Goal: Task Accomplishment & Management: Manage account settings

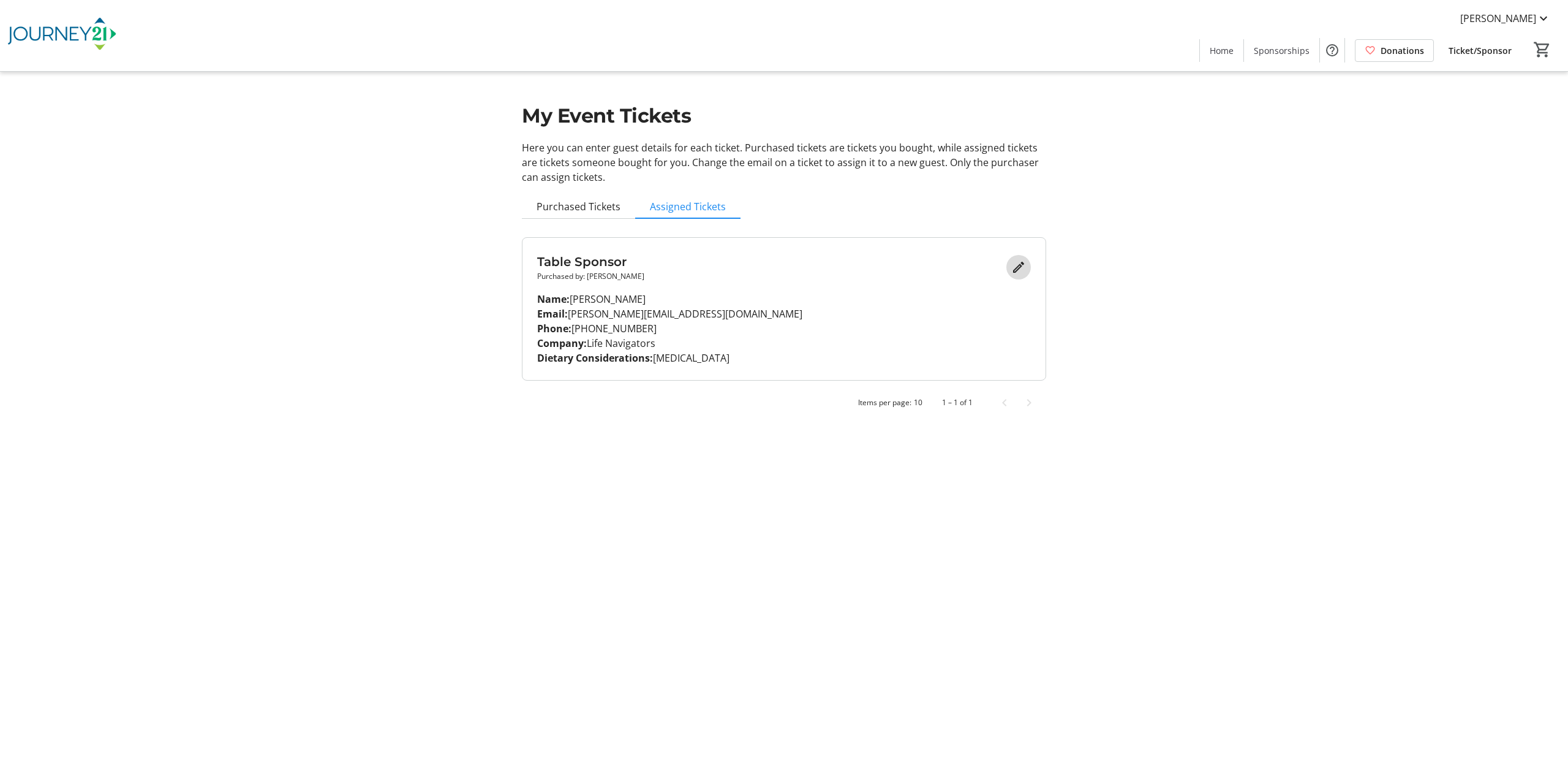
click at [1018, 268] on mat-icon "Edit" at bounding box center [1018, 267] width 15 height 15
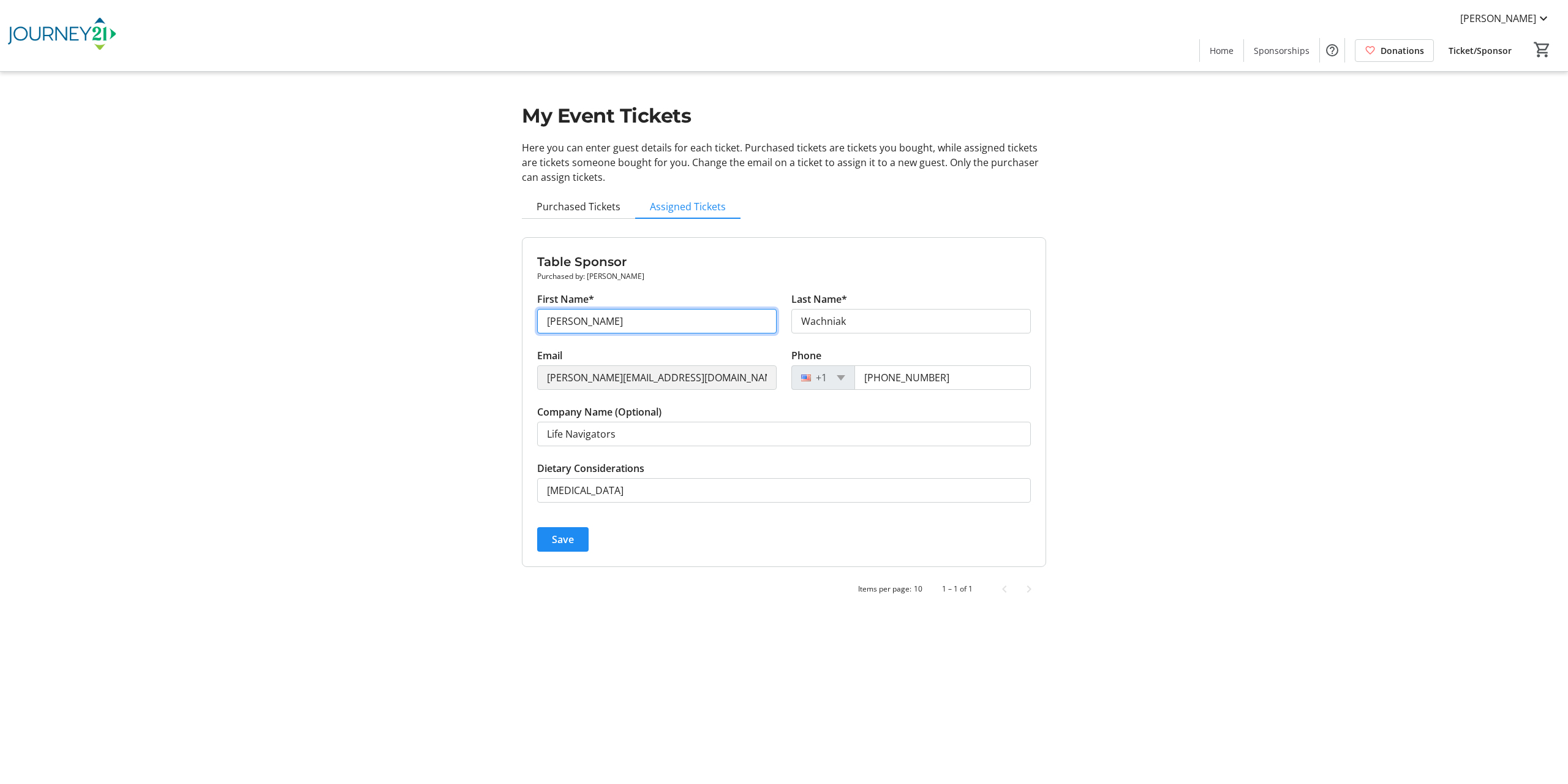
click at [606, 312] on input "[PERSON_NAME]" at bounding box center [656, 321] width 239 height 25
drag, startPoint x: 606, startPoint y: 312, endPoint x: 520, endPoint y: 323, distance: 86.7
click at [520, 323] on div "My Event Tickets Here you can enter guest details for each ticket. Purchased ti…" at bounding box center [784, 308] width 539 height 616
type input "[PERSON_NAME]"
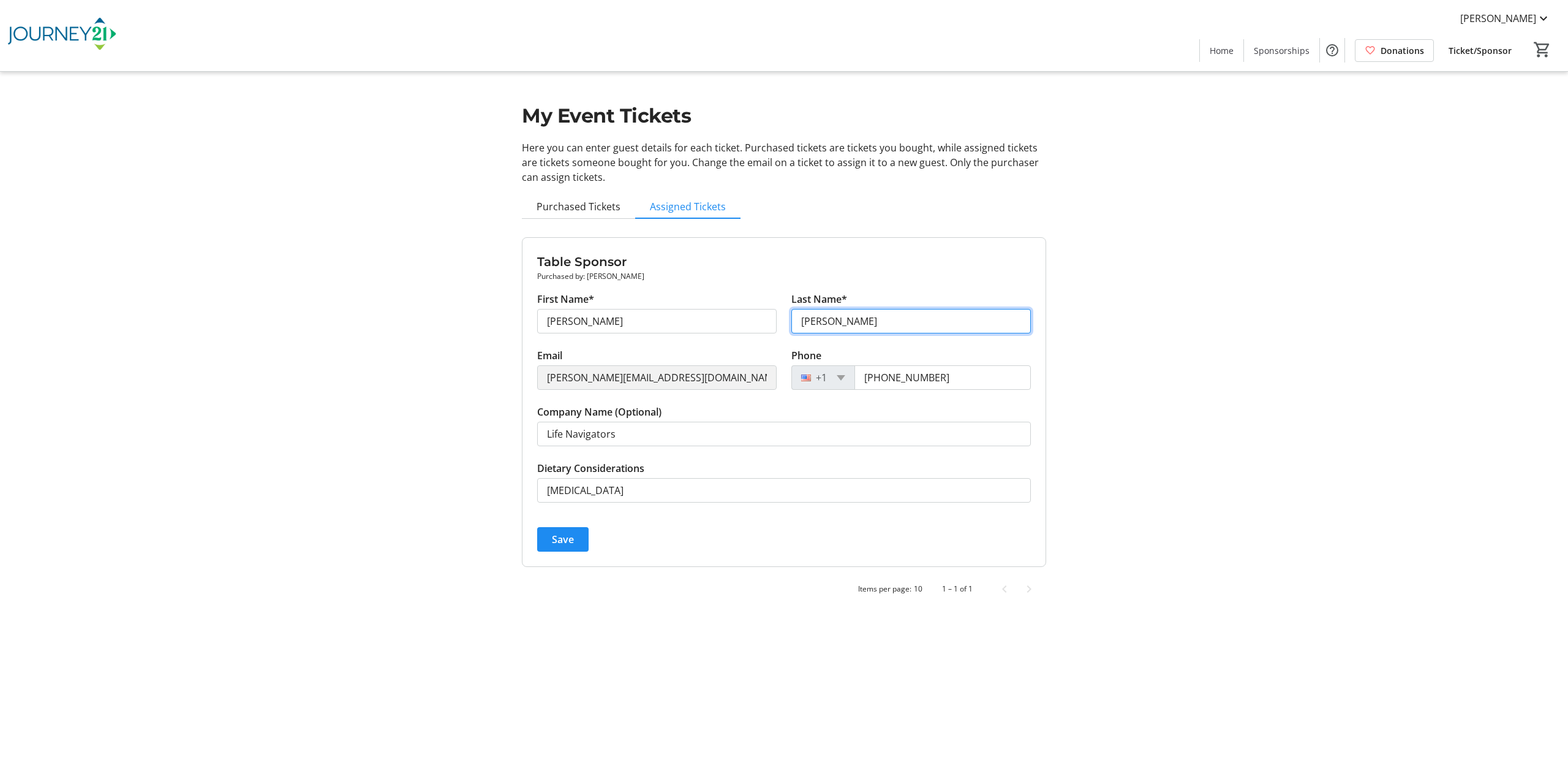
type input "[PERSON_NAME]"
click at [563, 543] on span "Save" at bounding box center [562, 539] width 22 height 15
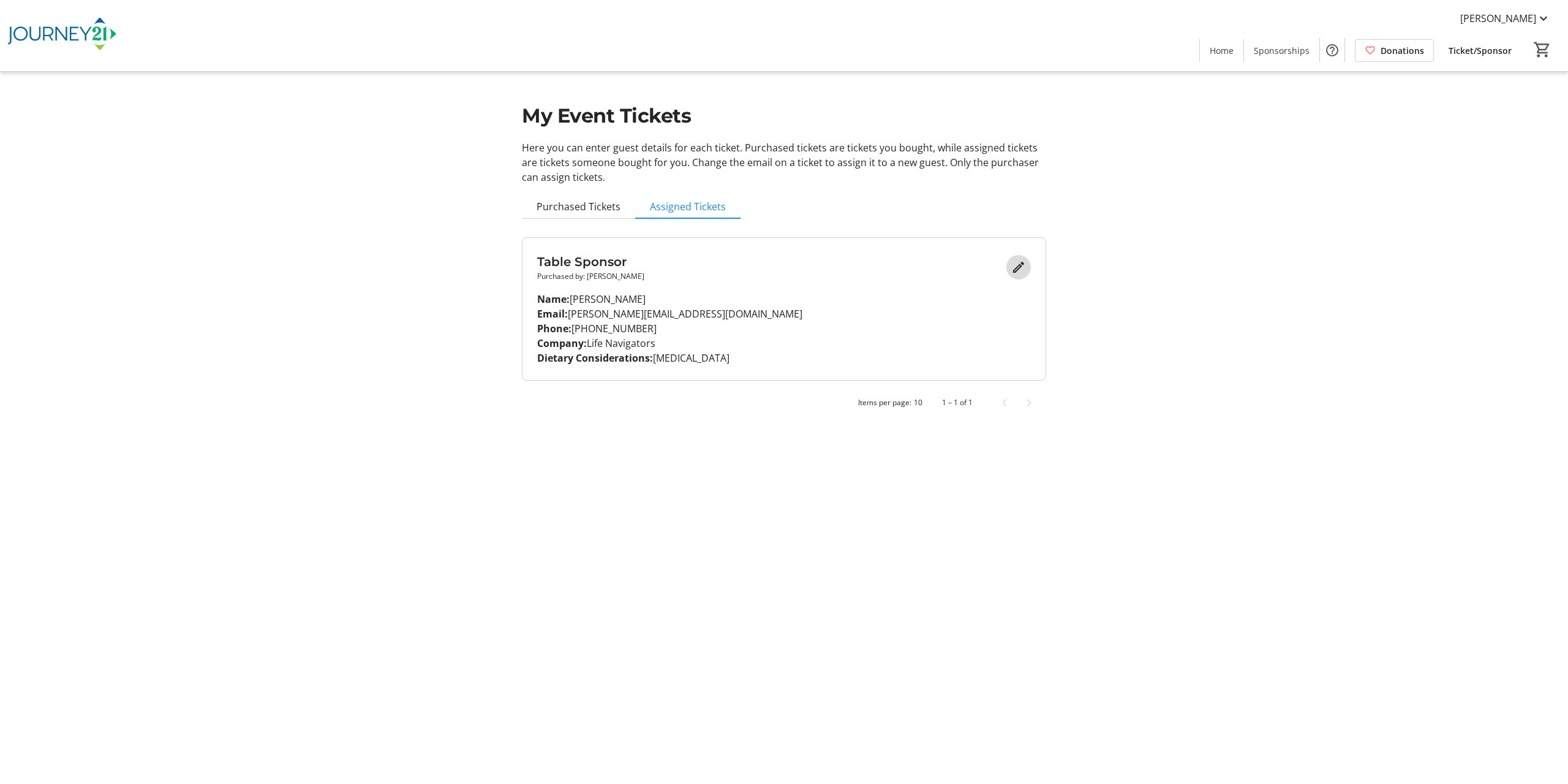
click at [1019, 267] on mat-icon "Edit" at bounding box center [1018, 267] width 15 height 15
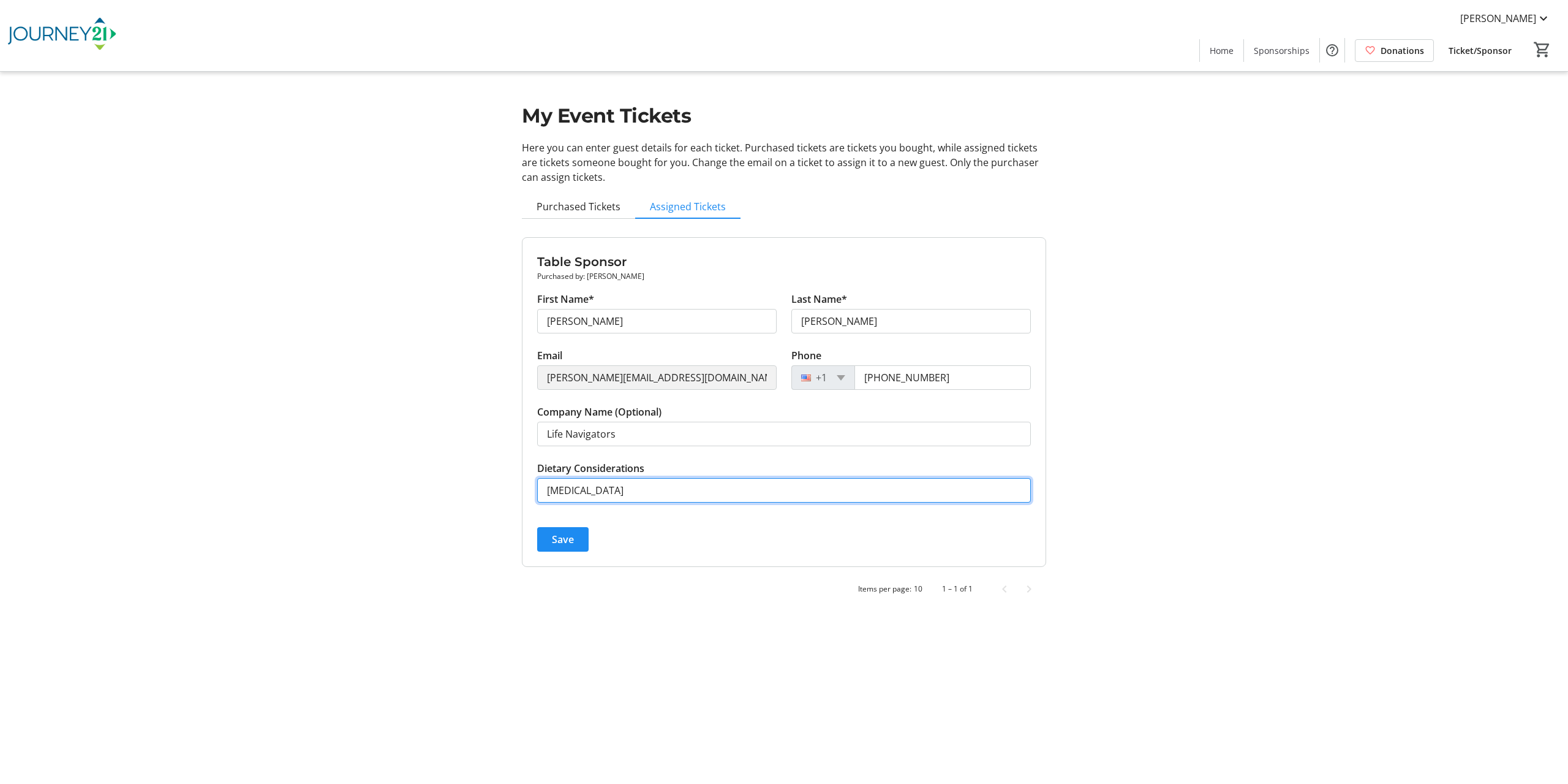
drag, startPoint x: 638, startPoint y: 488, endPoint x: 503, endPoint y: 493, distance: 135.1
click at [503, 493] on div "My Event Tickets Here you can enter guest details for each ticket. Purchased ti…" at bounding box center [784, 308] width 809 height 616
click at [610, 484] on input "Dietary Considerations" at bounding box center [784, 490] width 494 height 25
type input "D"
type input "Gluten Free, Dairy Free"
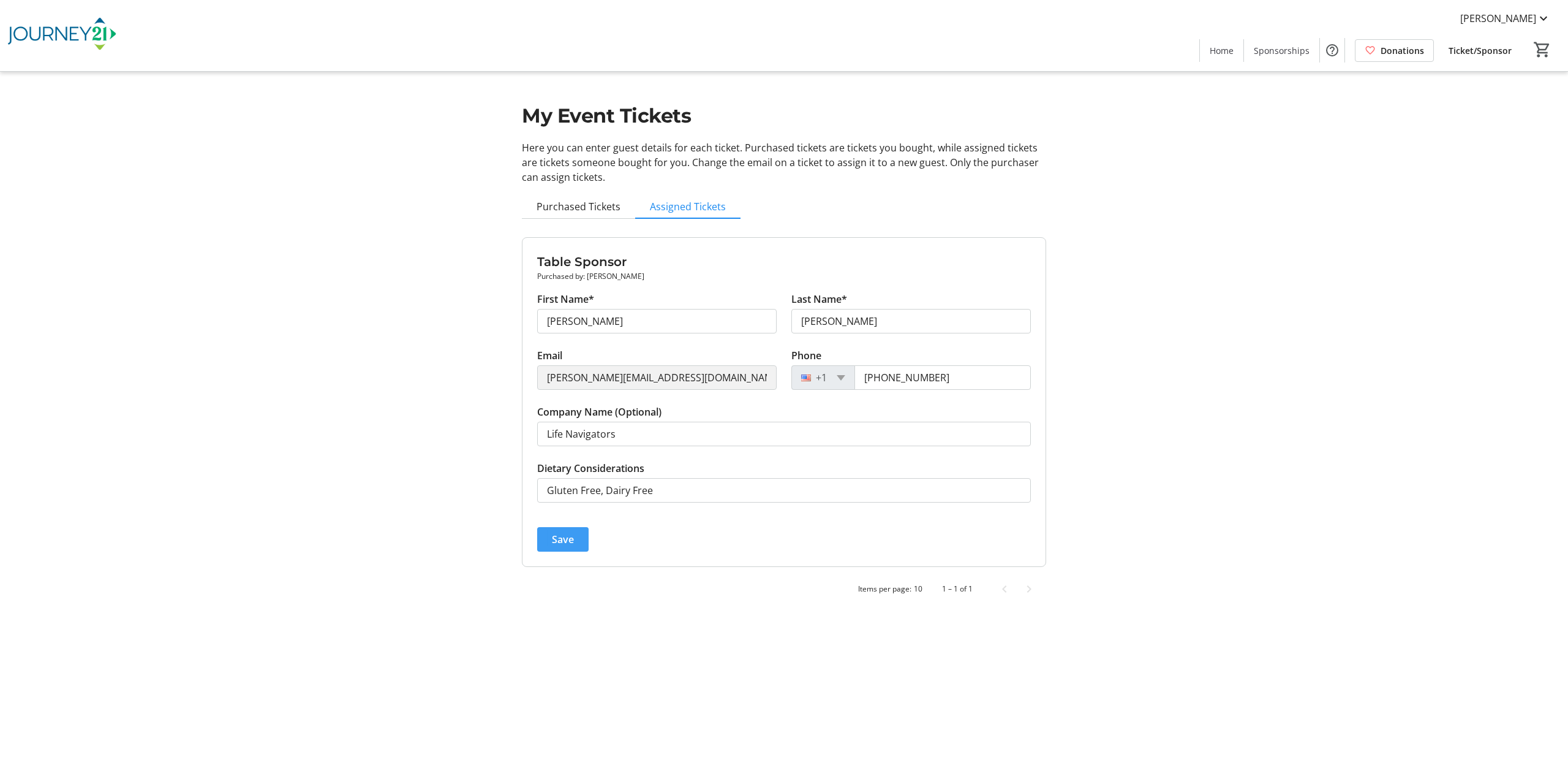
click at [571, 536] on span "Save" at bounding box center [562, 539] width 22 height 15
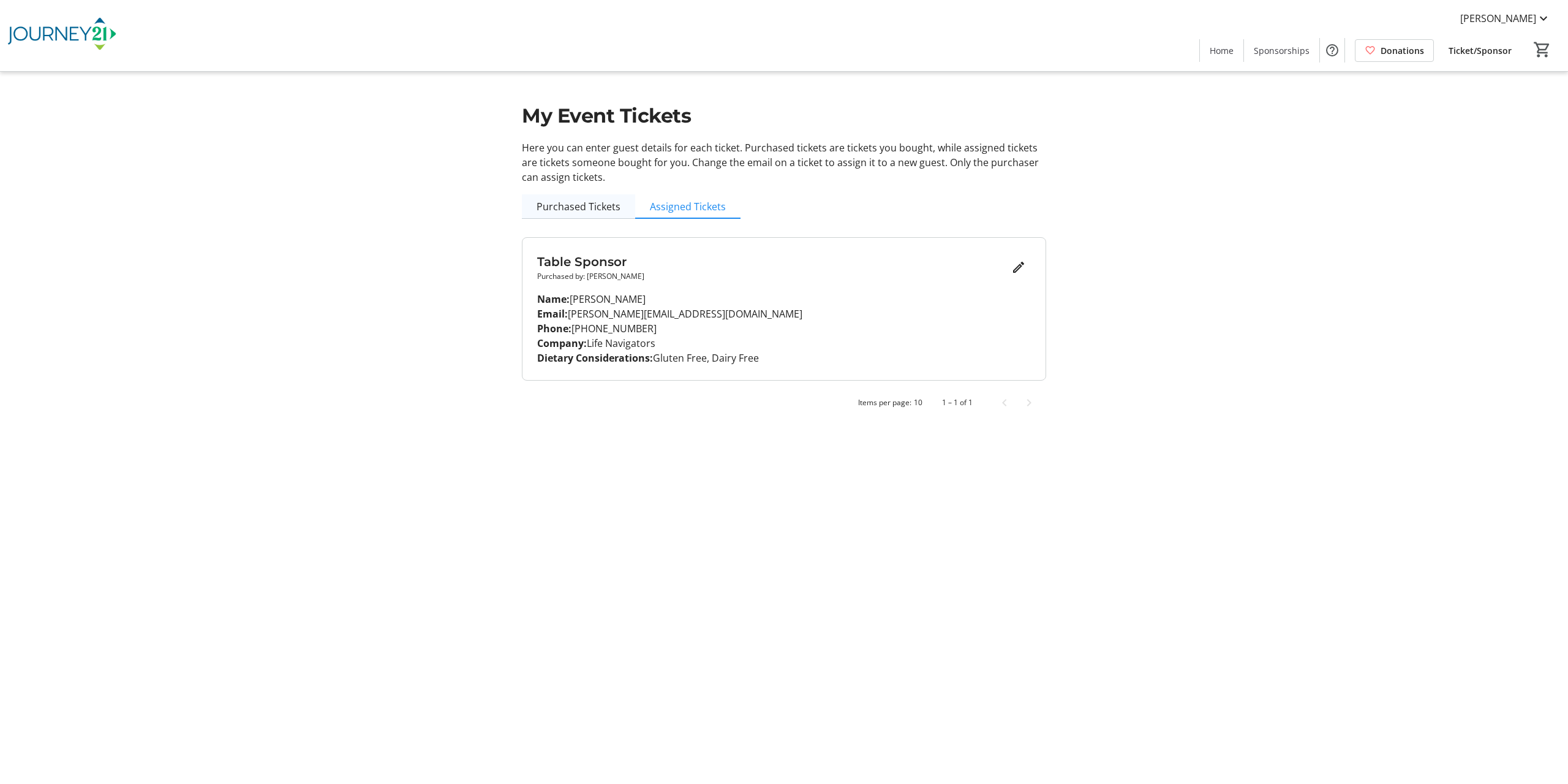
click at [568, 206] on span "Purchased Tickets" at bounding box center [578, 206] width 84 height 10
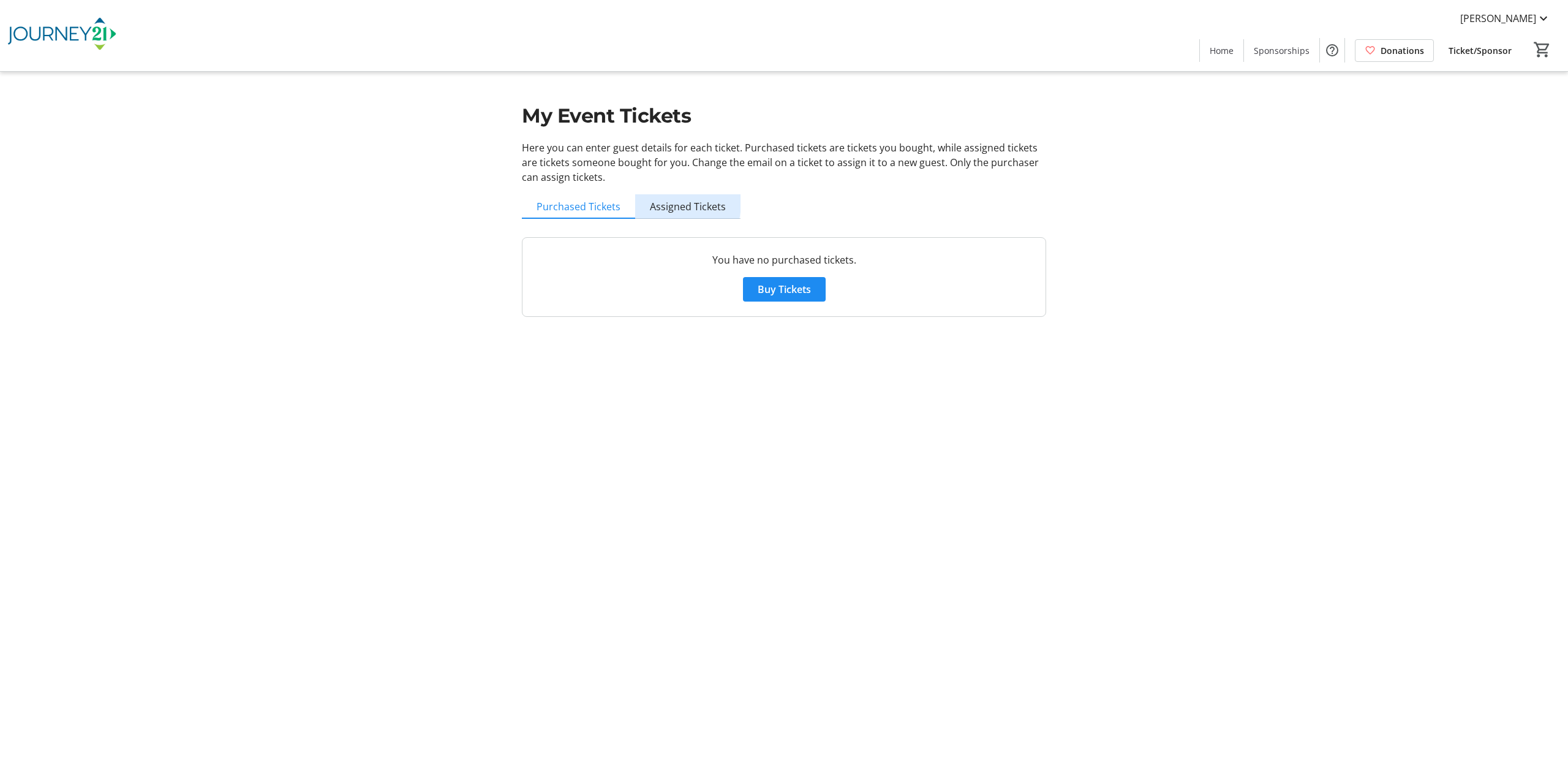
click at [673, 204] on span "Assigned Tickets" at bounding box center [688, 206] width 76 height 10
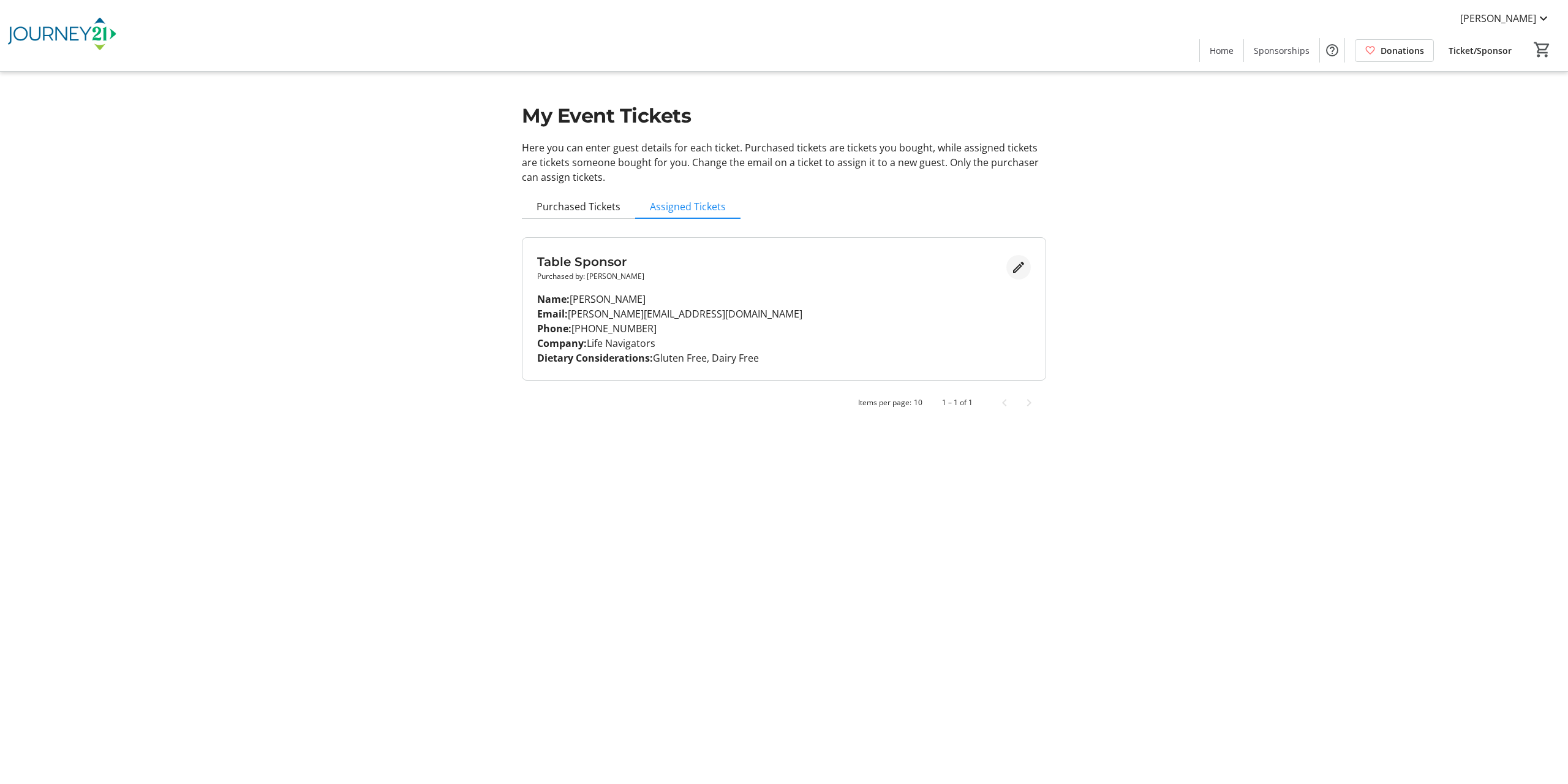
click at [1014, 276] on span "Edit" at bounding box center [1018, 267] width 25 height 25
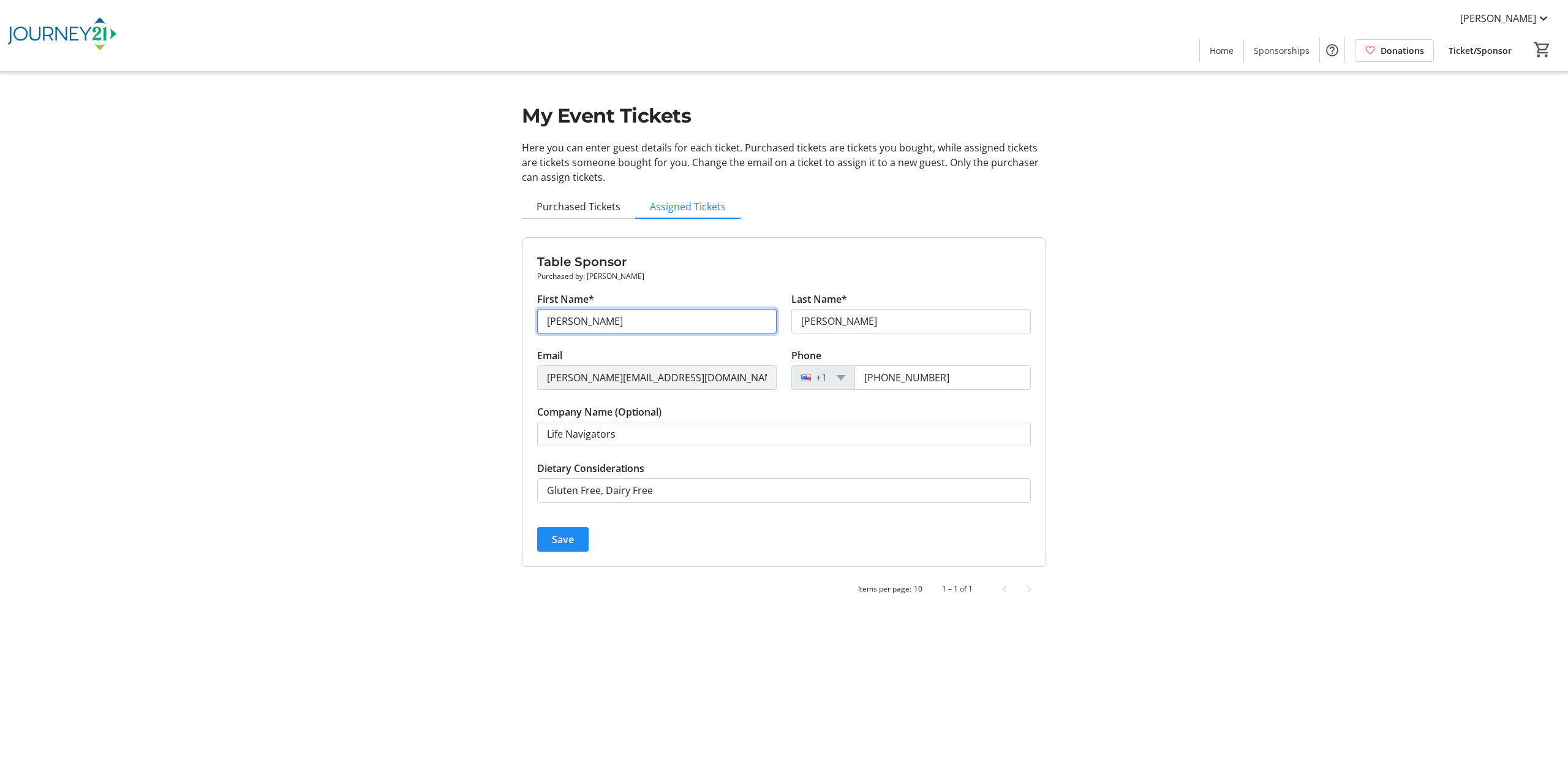
drag, startPoint x: 592, startPoint y: 323, endPoint x: 542, endPoint y: 324, distance: 50.0
click at [542, 324] on input "[PERSON_NAME]" at bounding box center [656, 321] width 239 height 25
type input "[PERSON_NAME]"
type input "Wachniak"
click at [554, 544] on span "Save" at bounding box center [562, 539] width 22 height 15
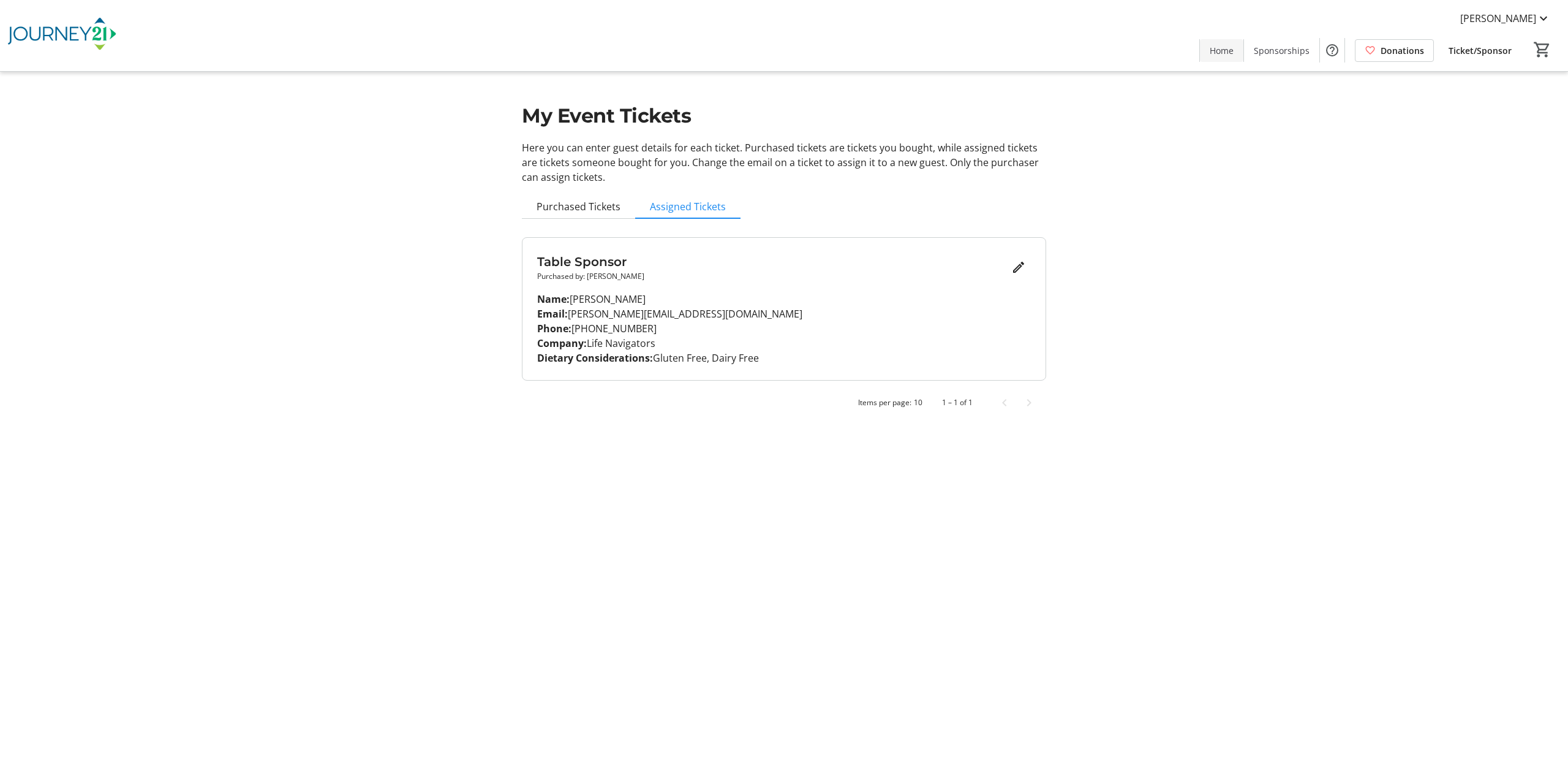
click at [1220, 46] on span "Home" at bounding box center [1222, 50] width 24 height 13
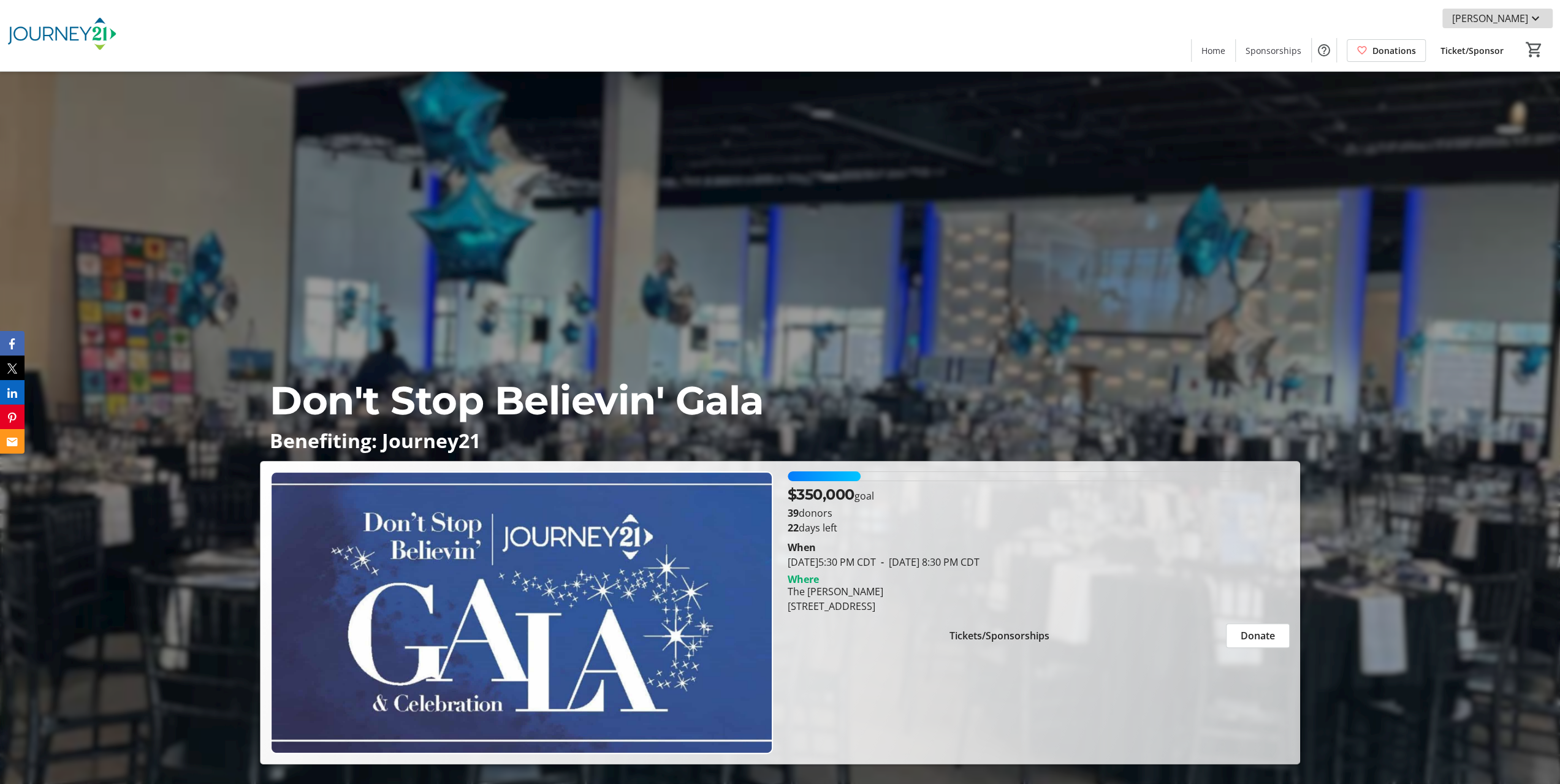
click at [1510, 14] on span "[PERSON_NAME]" at bounding box center [1490, 19] width 76 height 15
click at [1506, 76] on span "My Account" at bounding box center [1501, 77] width 85 height 15
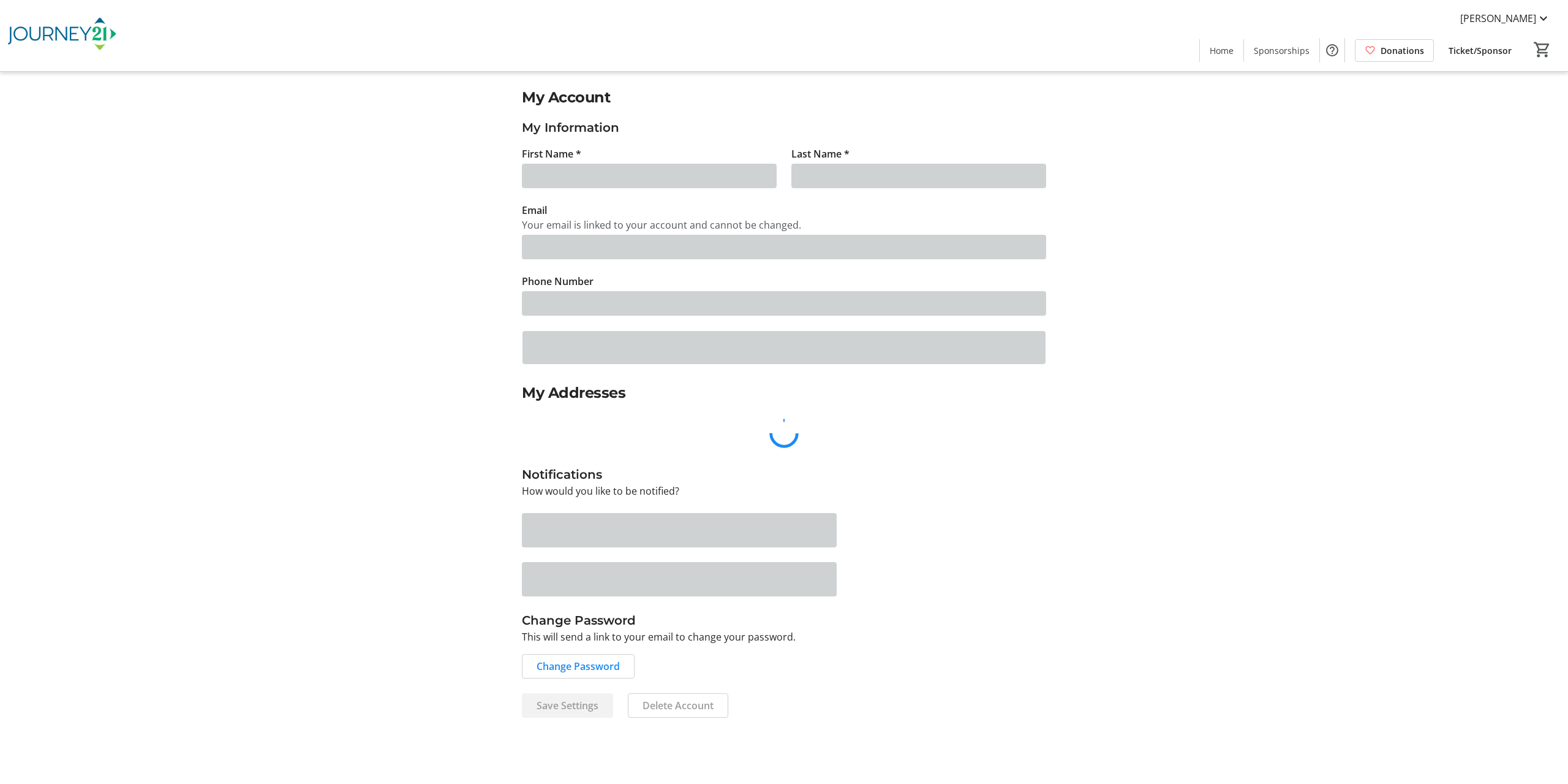
type input "[PERSON_NAME]"
type input "Wachniak"
type input "[PERSON_NAME][EMAIL_ADDRESS][DOMAIN_NAME]"
type input "[PHONE_NUMBER]"
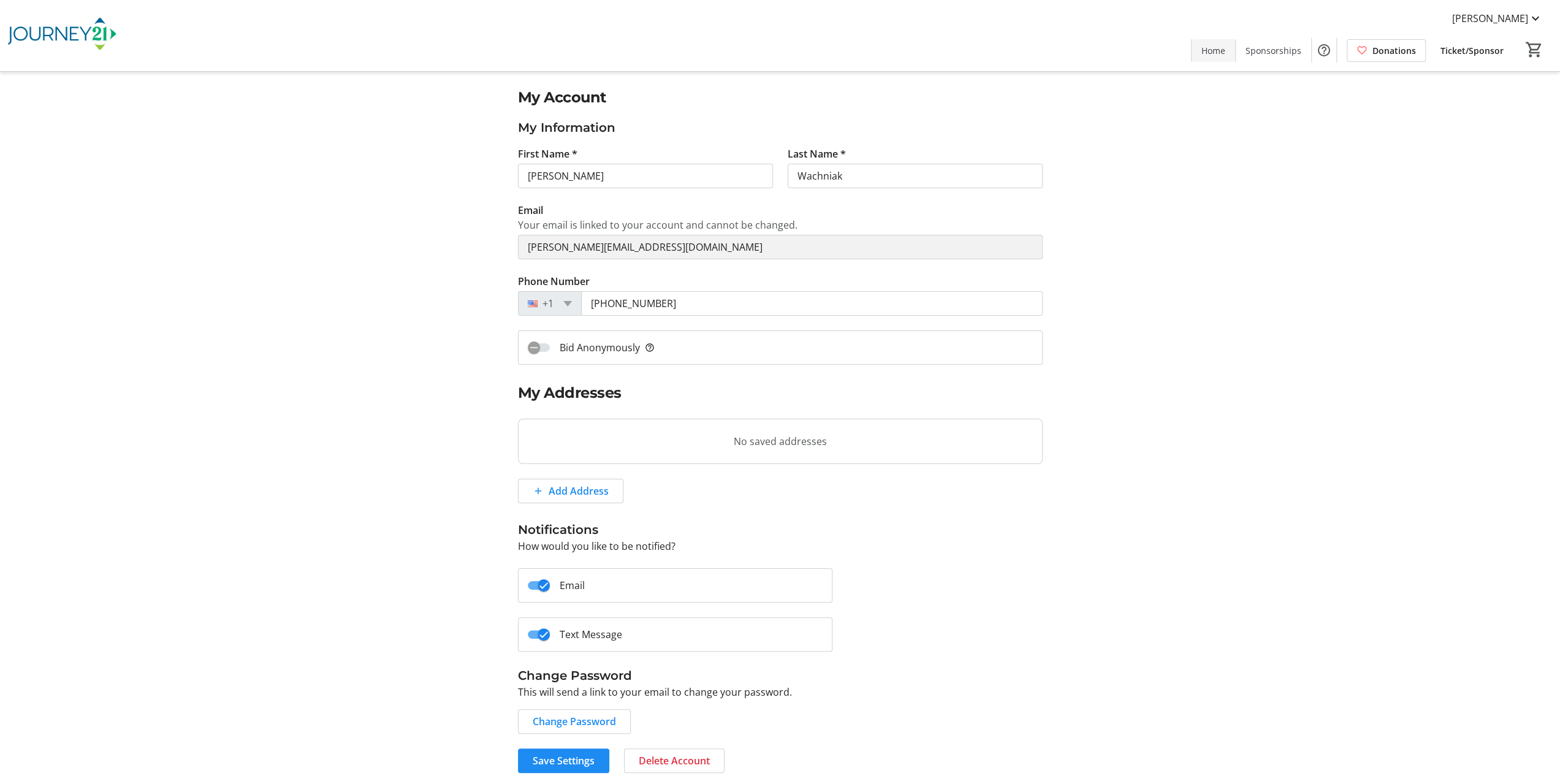
click at [1226, 52] on span "Home" at bounding box center [1214, 50] width 24 height 13
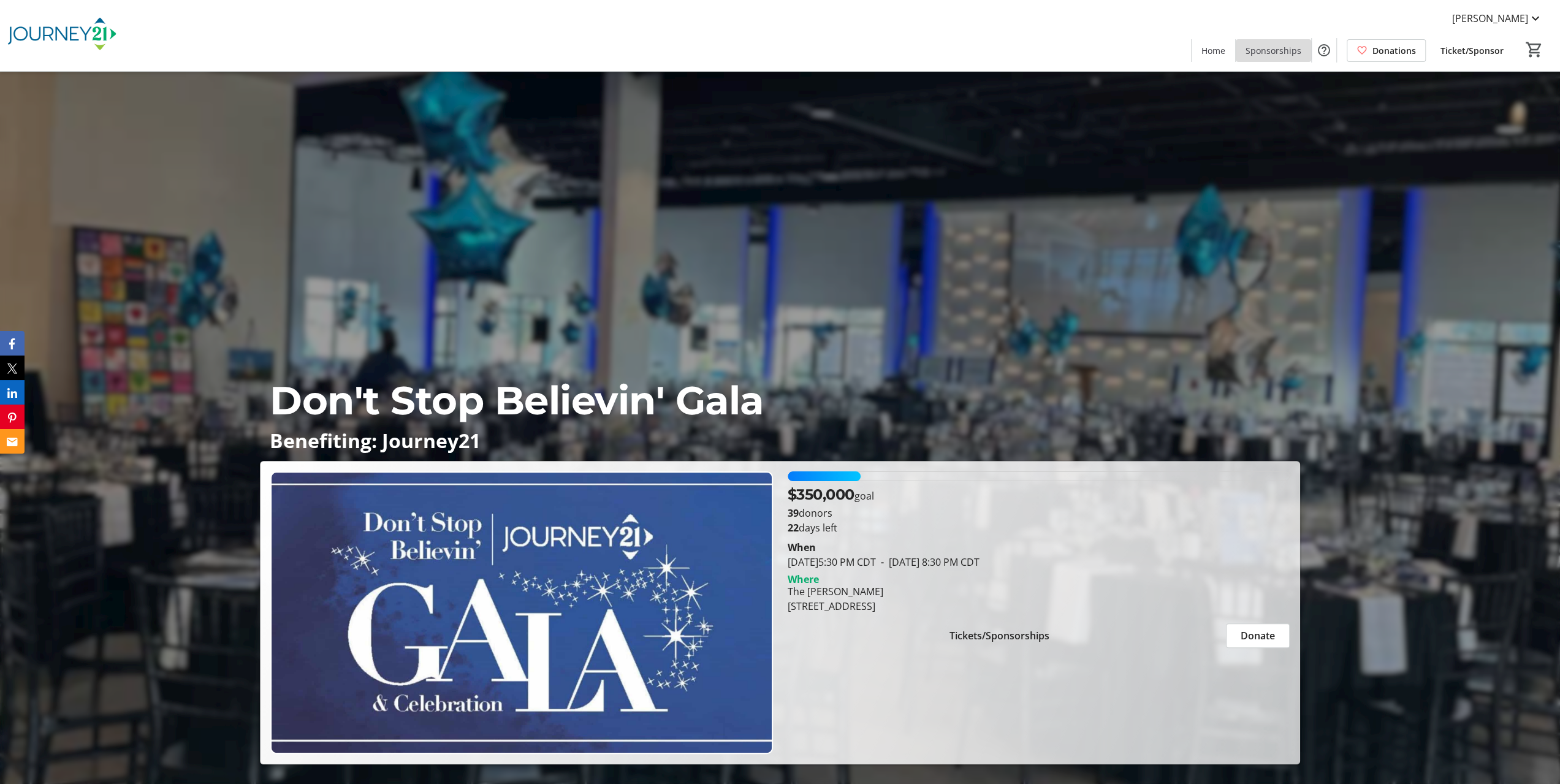
click at [1291, 46] on span "Sponsorships" at bounding box center [1273, 50] width 56 height 13
